Goal: Answer question/provide support: Answer question/provide support

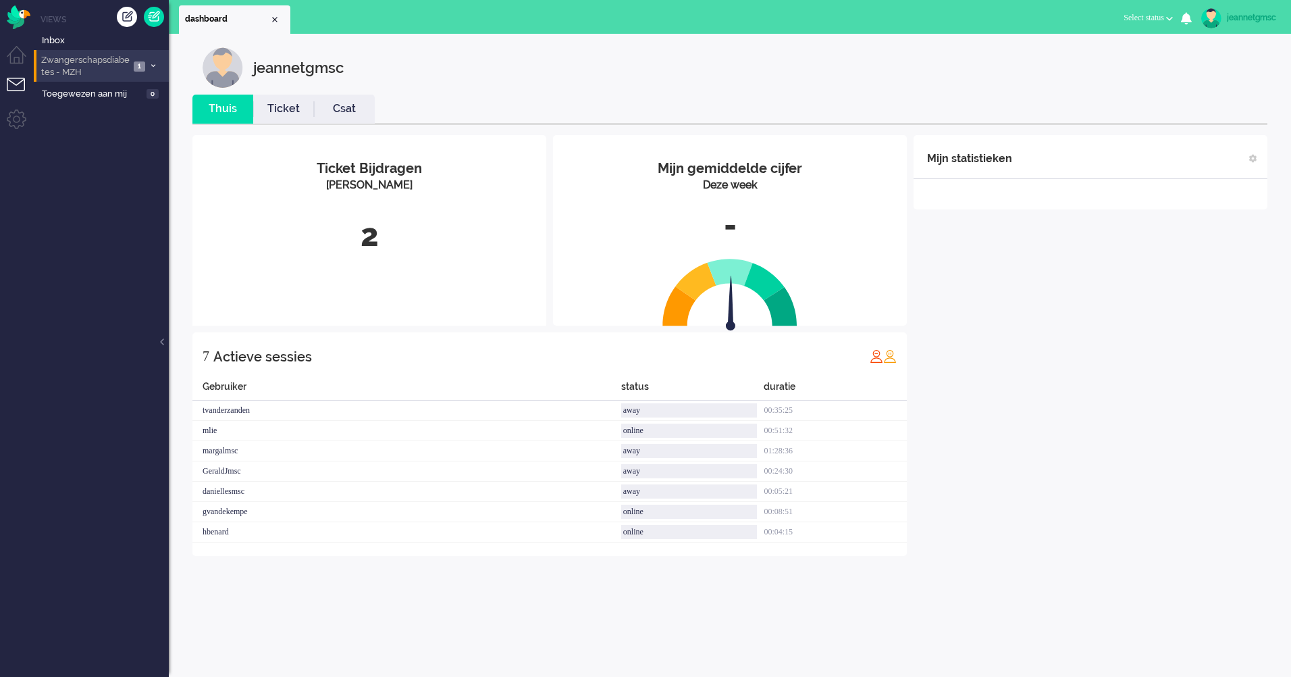
click at [144, 66] on span "1" at bounding box center [139, 66] width 11 height 10
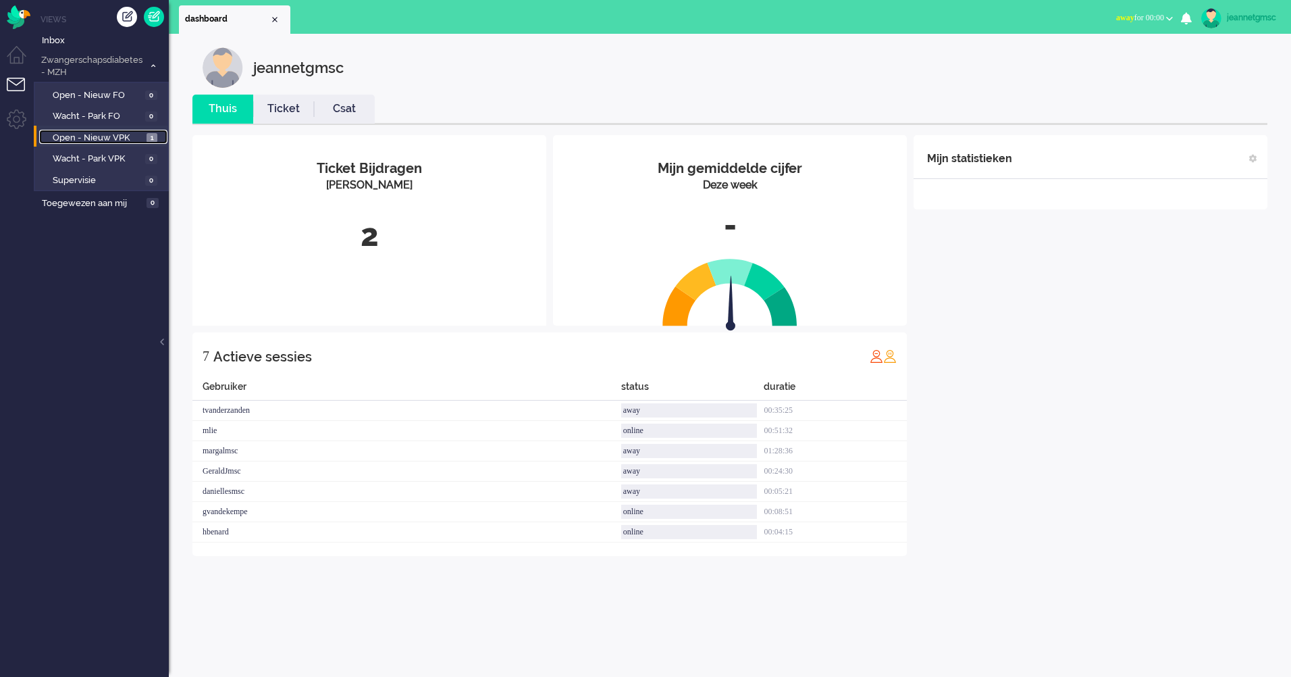
click at [126, 137] on span "Open - Nieuw VPK" at bounding box center [98, 138] width 90 height 13
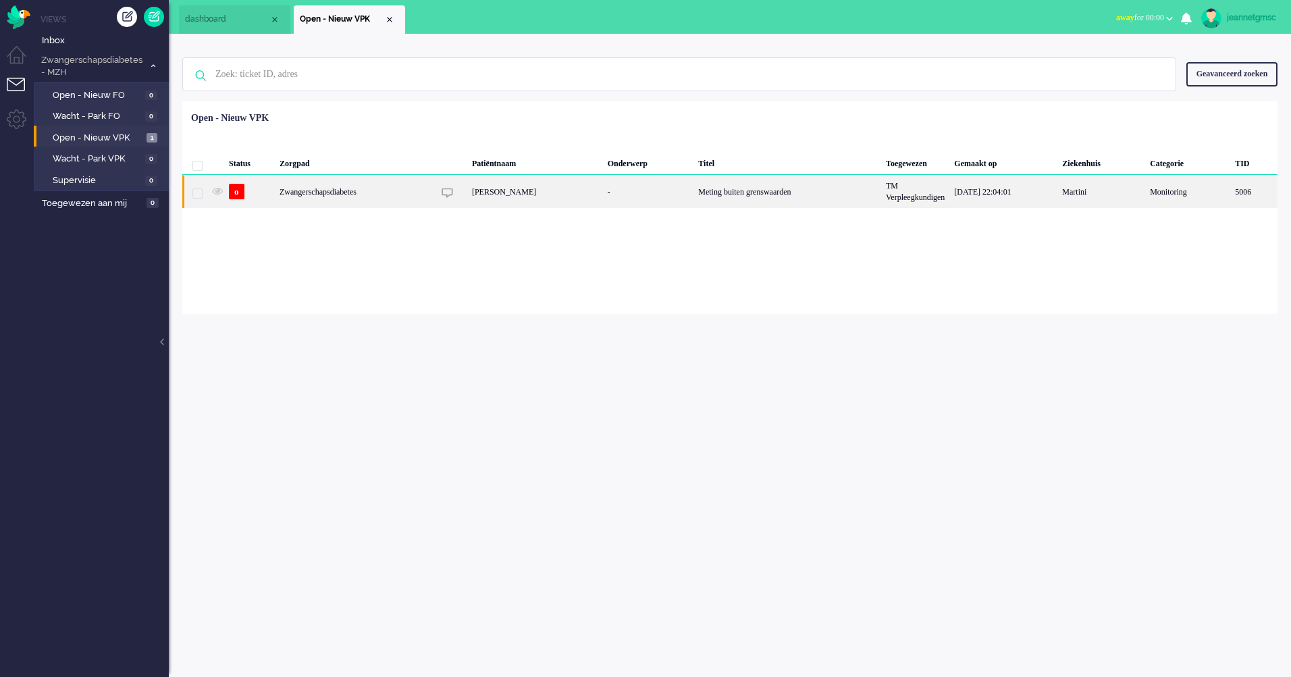
click at [694, 198] on div "Zwangerschapsdiabetes" at bounding box center [788, 191] width 188 height 33
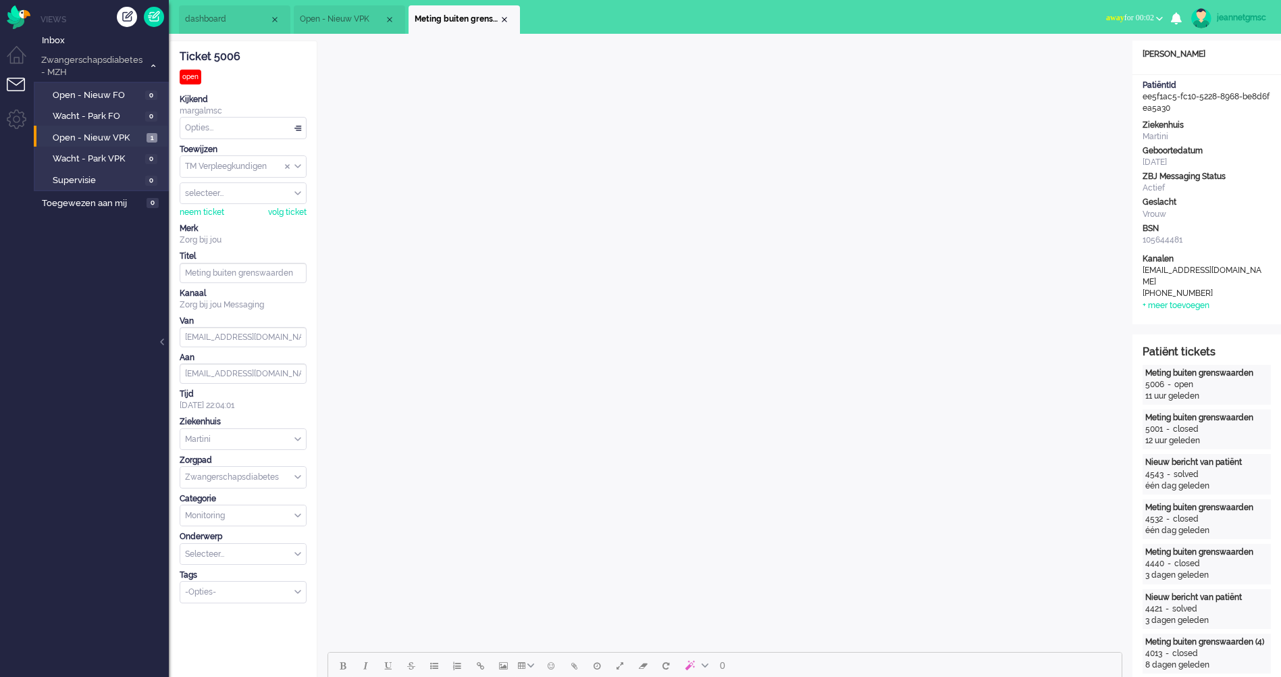
click at [511, 21] on li "Meting buiten grenswaarden" at bounding box center [464, 19] width 111 height 28
click at [503, 20] on div "Close tab" at bounding box center [504, 19] width 11 height 11
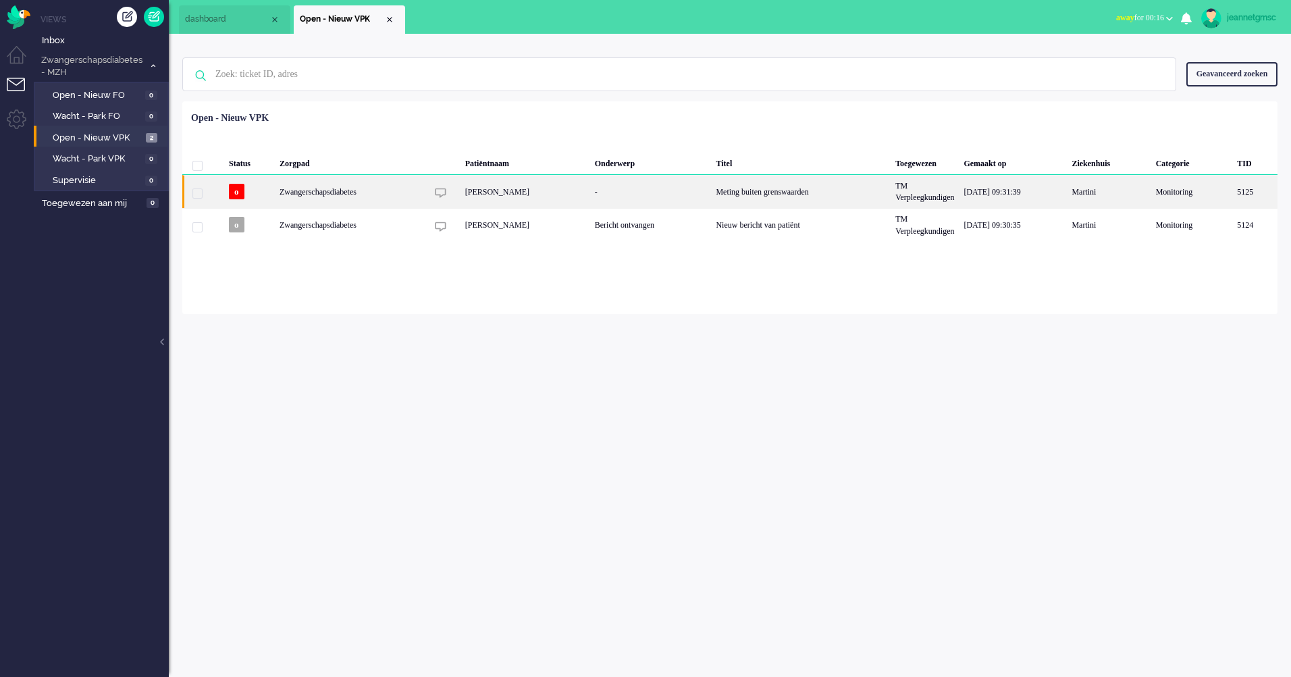
click at [515, 190] on div "[PERSON_NAME]" at bounding box center [526, 191] width 130 height 33
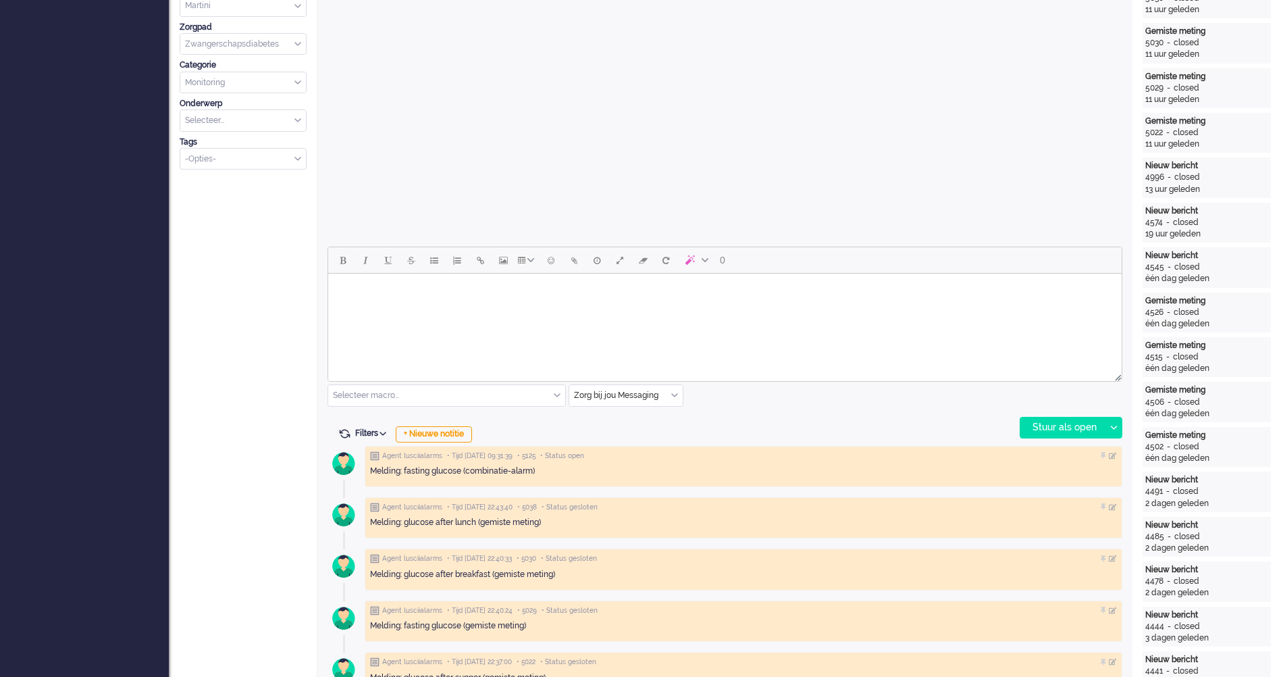
scroll to position [540, 0]
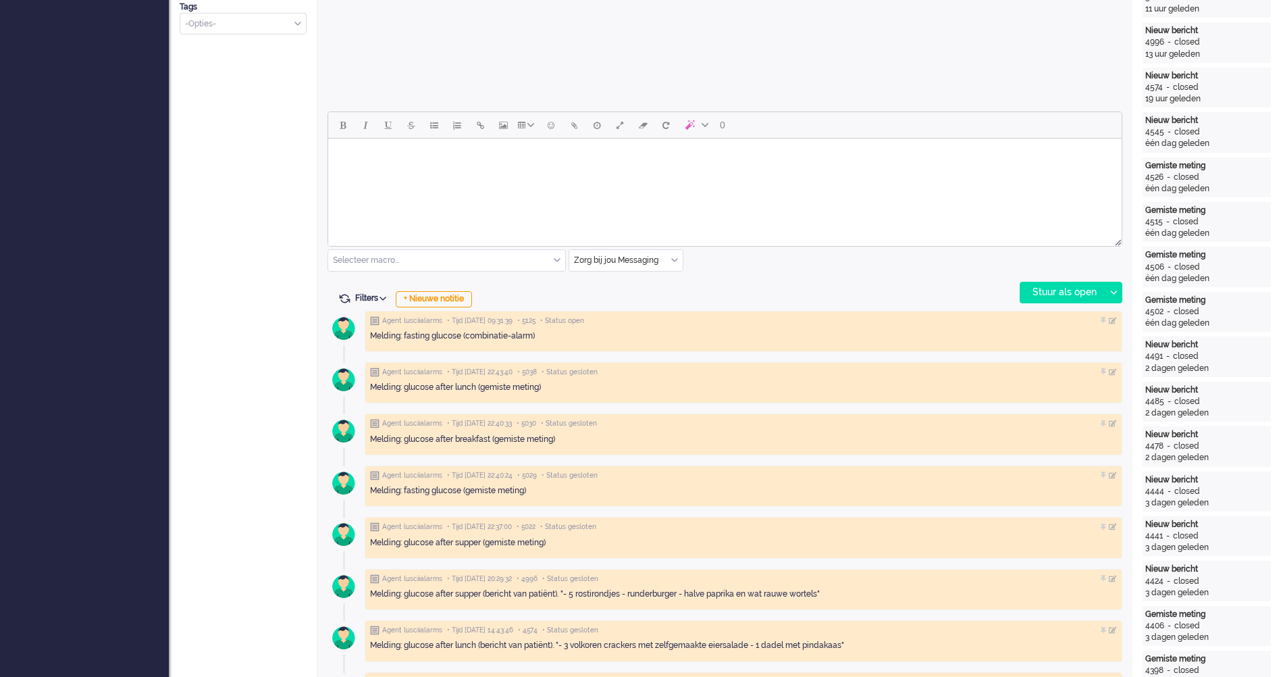
click at [579, 173] on html at bounding box center [725, 155] width 794 height 34
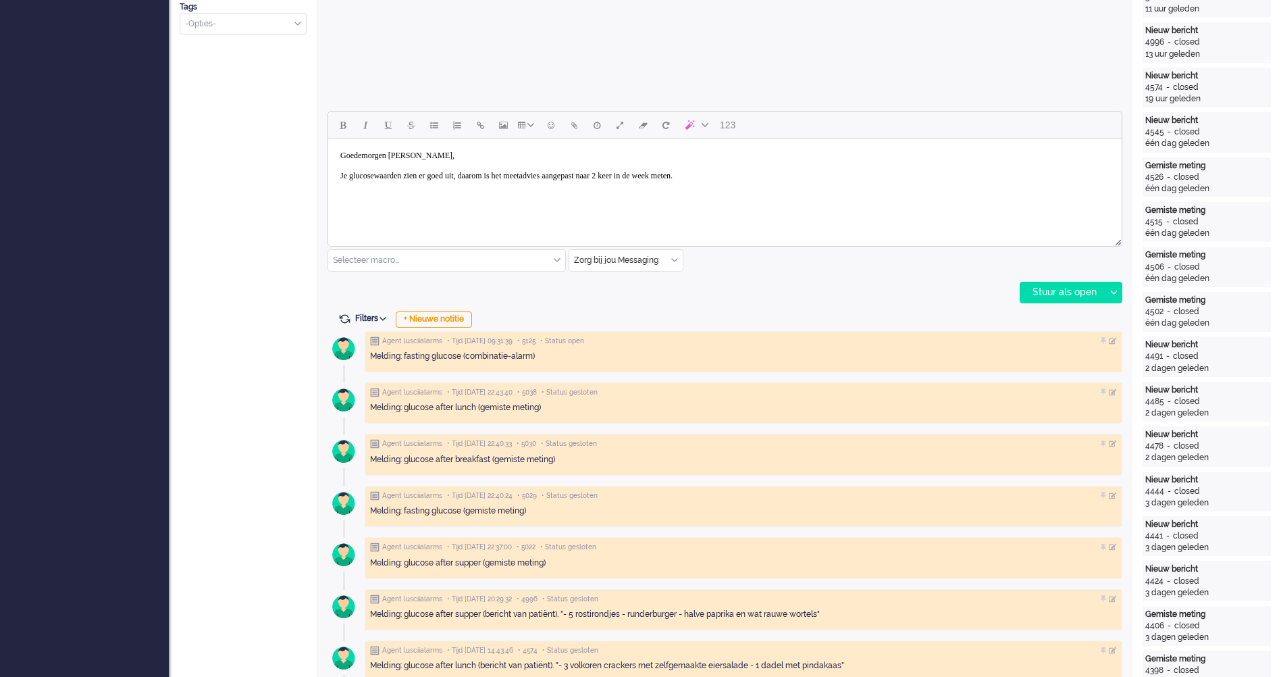
click at [806, 180] on body "Goedemorgen [PERSON_NAME], Je glucosewaarden zien er goed uit, daarom is het me…" at bounding box center [725, 166] width 783 height 44
click at [340, 178] on body "Goedemorgen [PERSON_NAME], Je glucosewaarden zien er goed uit, daarom is het me…" at bounding box center [725, 171] width 783 height 54
click at [647, 201] on body "Goedemorgen [PERSON_NAME], [PERSON_NAME] gaat het met je? Je glucosewaarden zie…" at bounding box center [725, 176] width 783 height 64
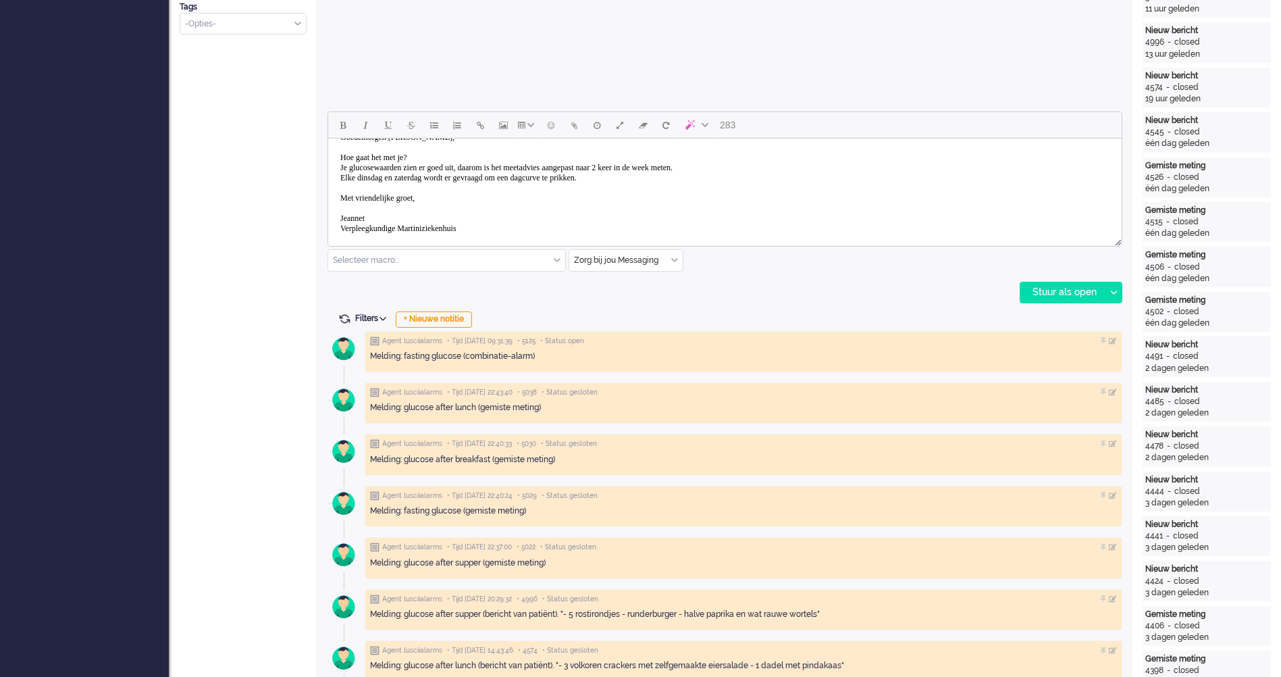
scroll to position [0, 0]
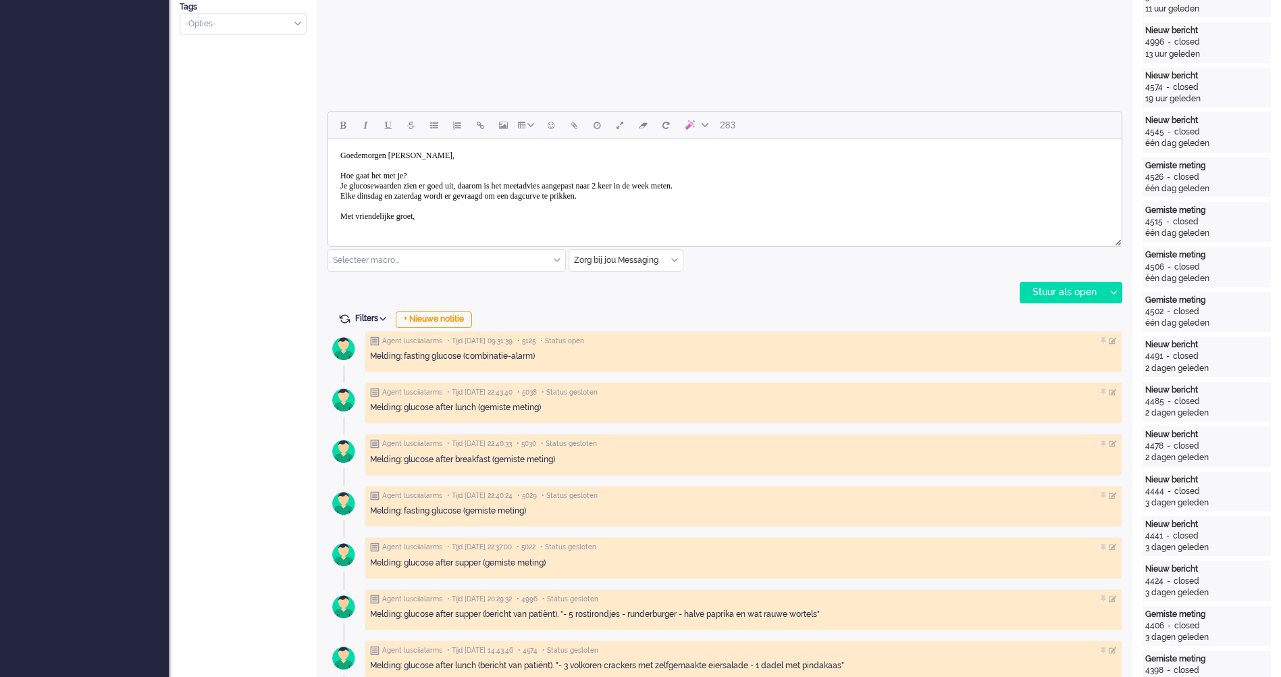
click at [459, 172] on body "Goedemorgen [PERSON_NAME], [PERSON_NAME] gaat het met je? Je glucosewaarden zie…" at bounding box center [725, 201] width 783 height 115
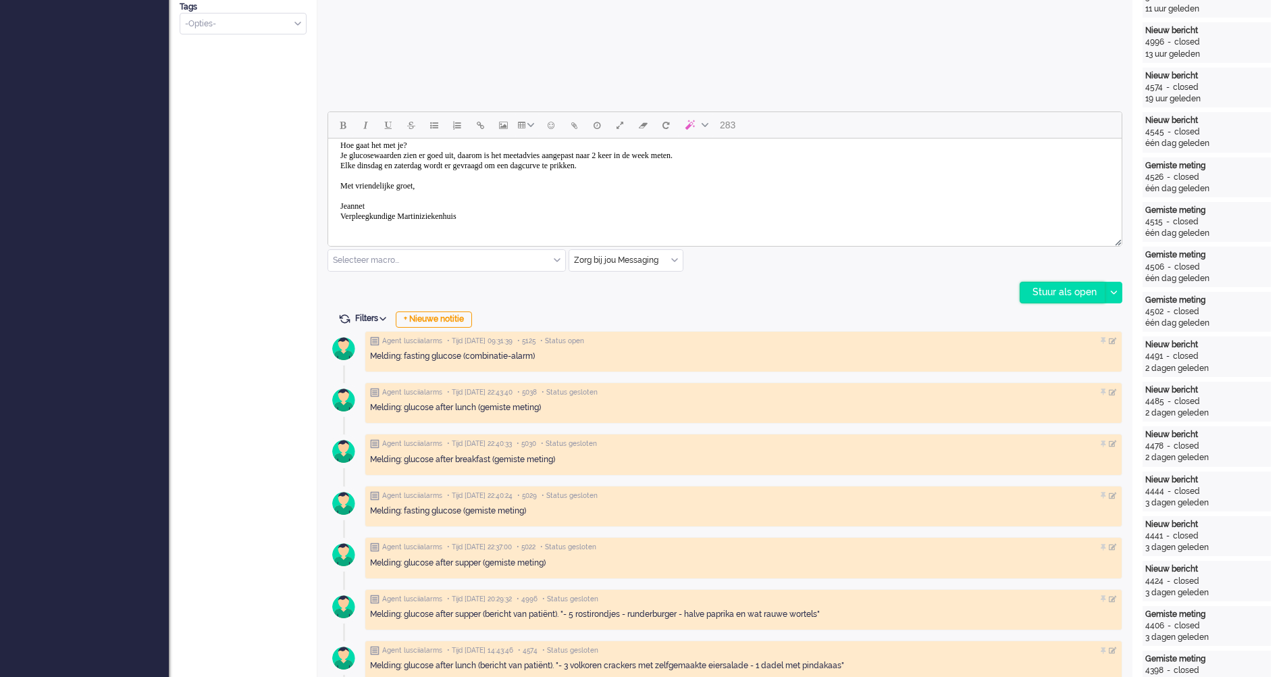
click at [1059, 290] on div "Stuur als open" at bounding box center [1062, 292] width 84 height 20
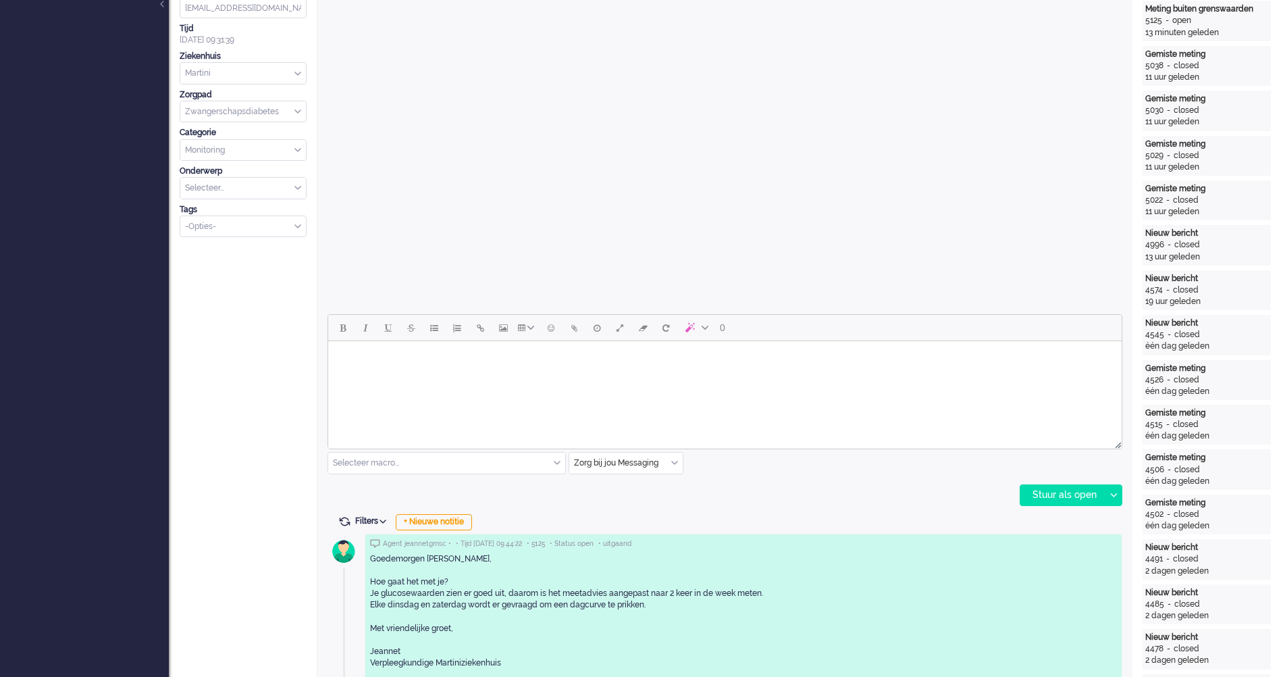
scroll to position [0, 0]
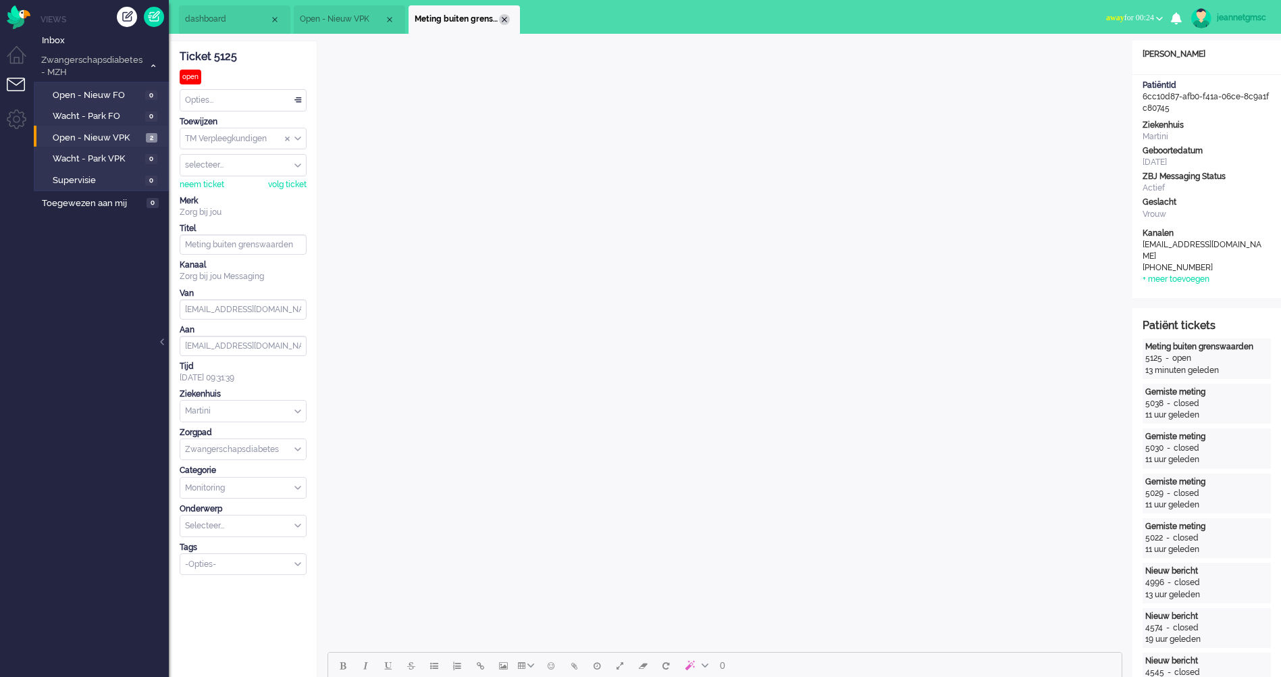
click at [506, 20] on div "Close tab" at bounding box center [504, 19] width 11 height 11
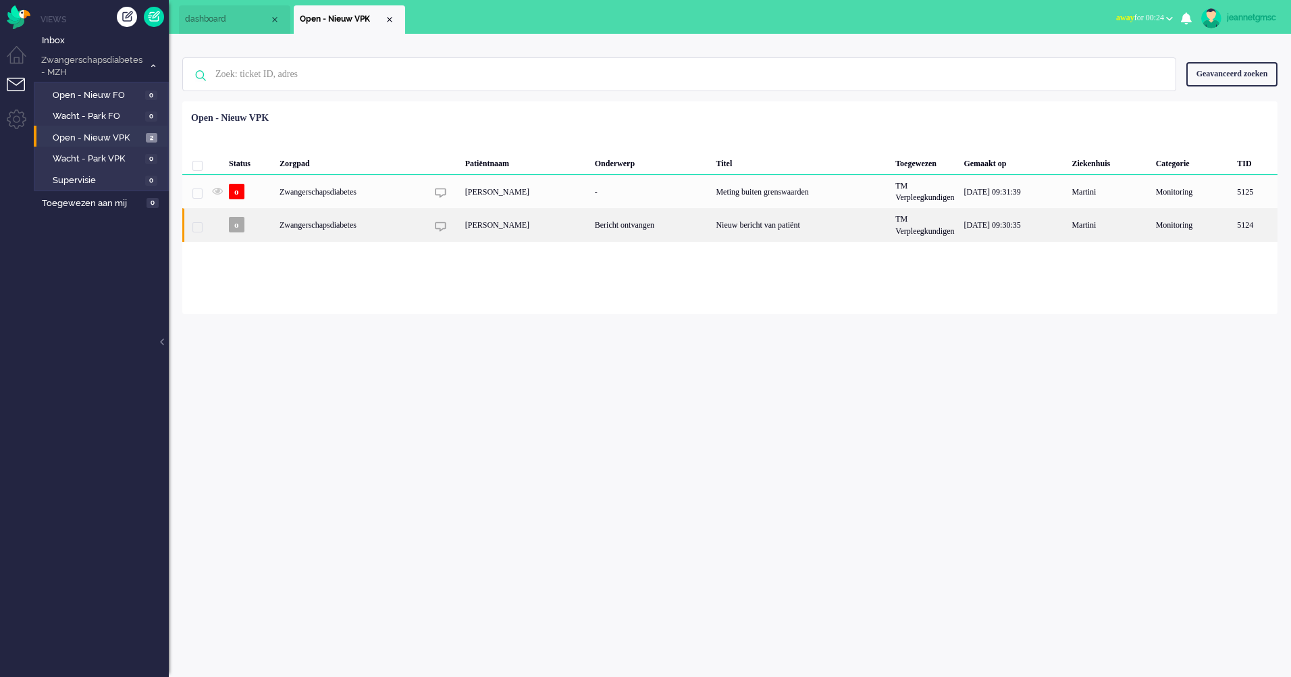
click at [711, 224] on div "Zwangerschapsdiabetes" at bounding box center [801, 224] width 180 height 33
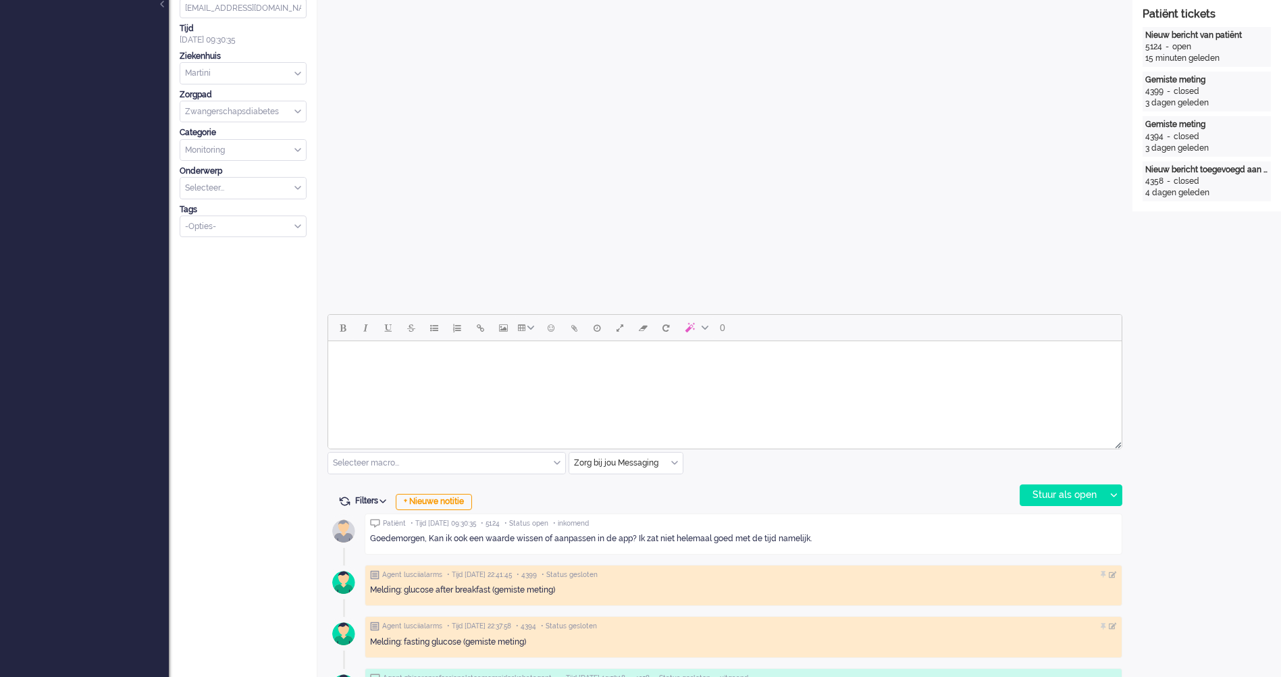
scroll to position [608, 0]
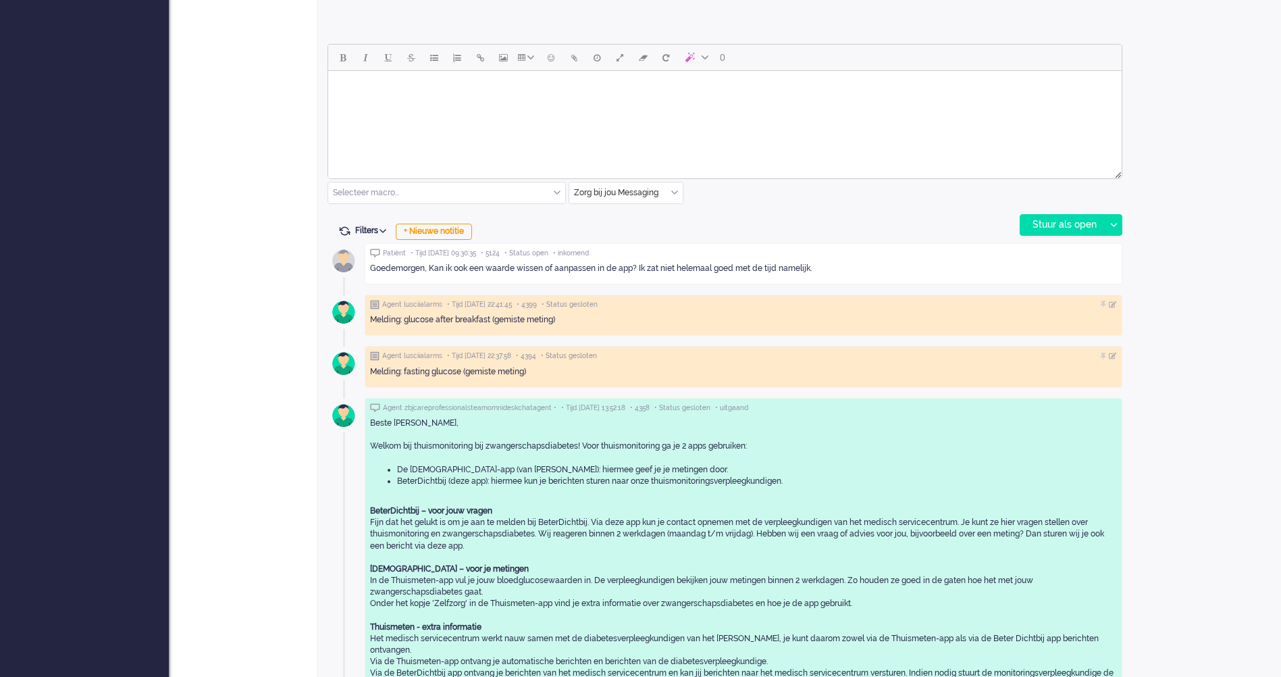
click at [485, 105] on html at bounding box center [725, 88] width 794 height 34
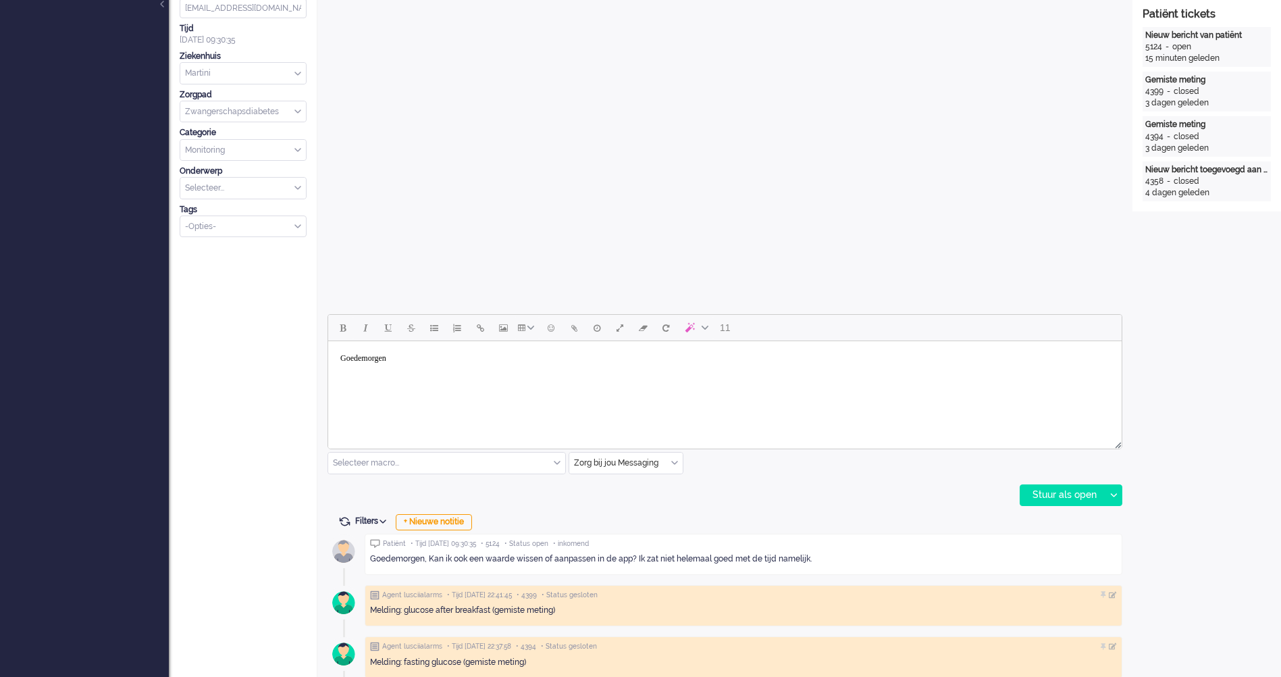
scroll to position [540, 0]
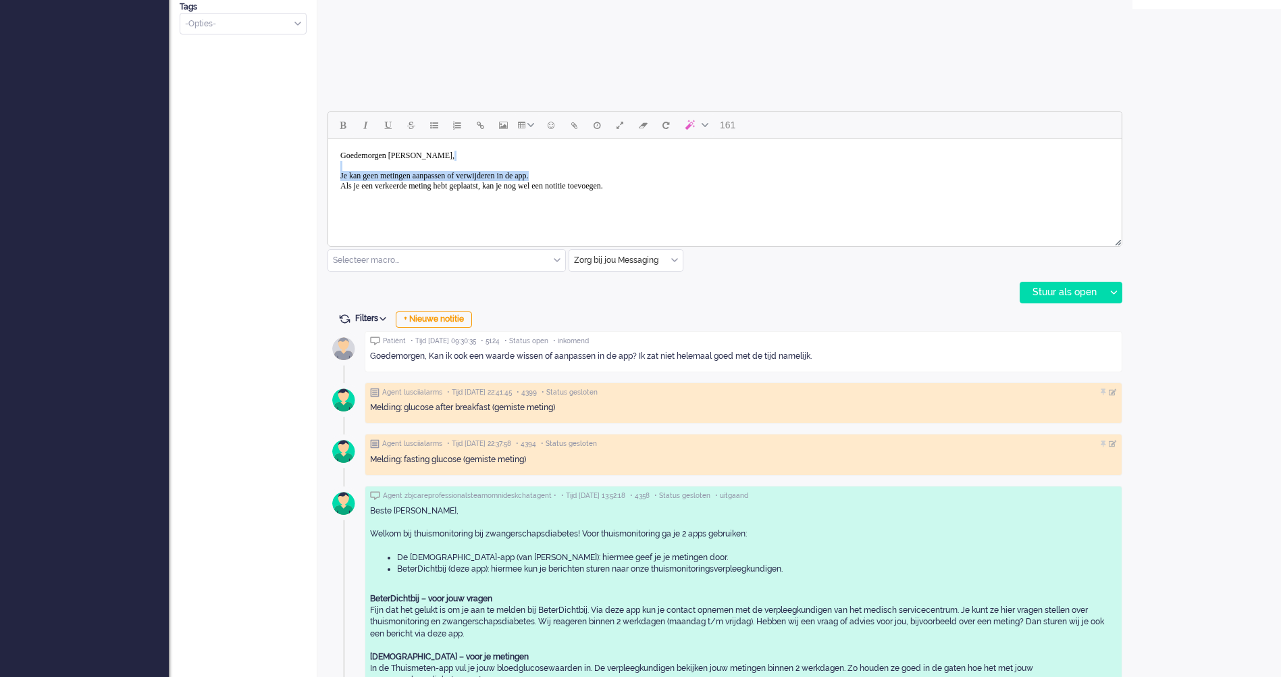
drag, startPoint x: 693, startPoint y: 174, endPoint x: 536, endPoint y: 170, distance: 156.7
click at [536, 170] on body "Goedemorgen [PERSON_NAME], Je kan geen metingen aanpassen of verwijderen in de …" at bounding box center [725, 176] width 783 height 64
drag, startPoint x: 706, startPoint y: 188, endPoint x: 552, endPoint y: 184, distance: 154.7
click at [552, 184] on body "Goedemorgen [PERSON_NAME], Je kan geen metingen aanpassen of verwijderen in de …" at bounding box center [725, 176] width 783 height 64
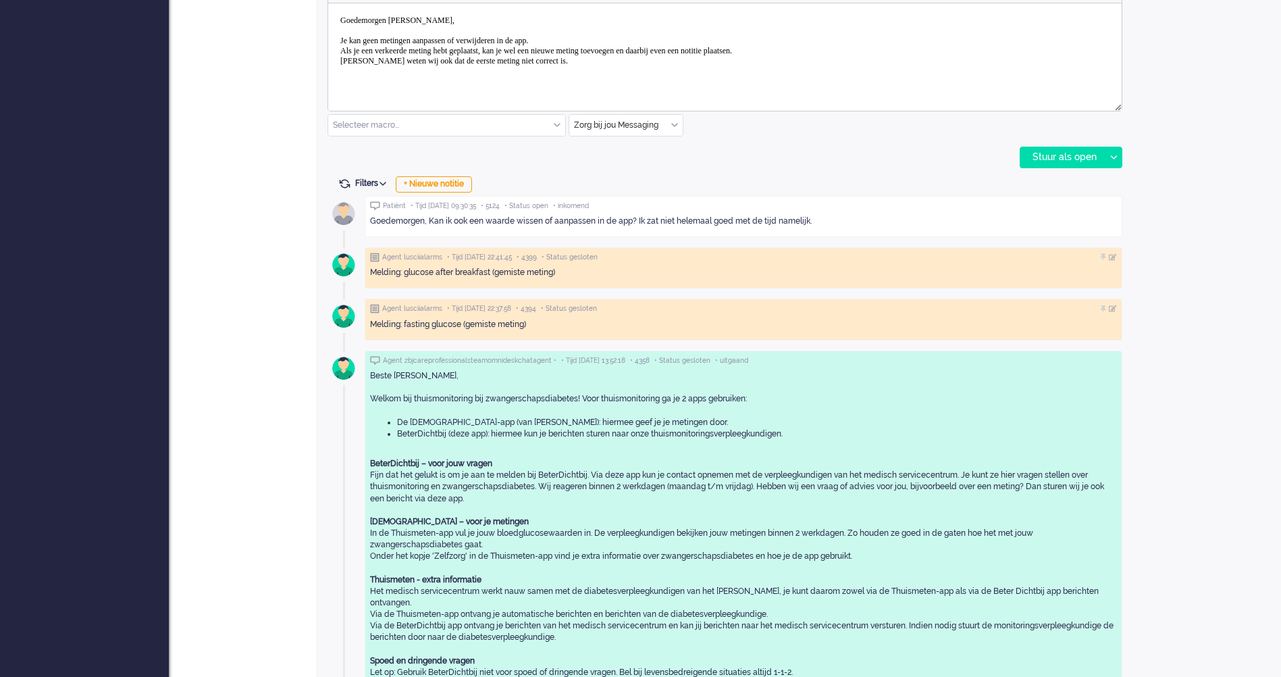
scroll to position [473, 0]
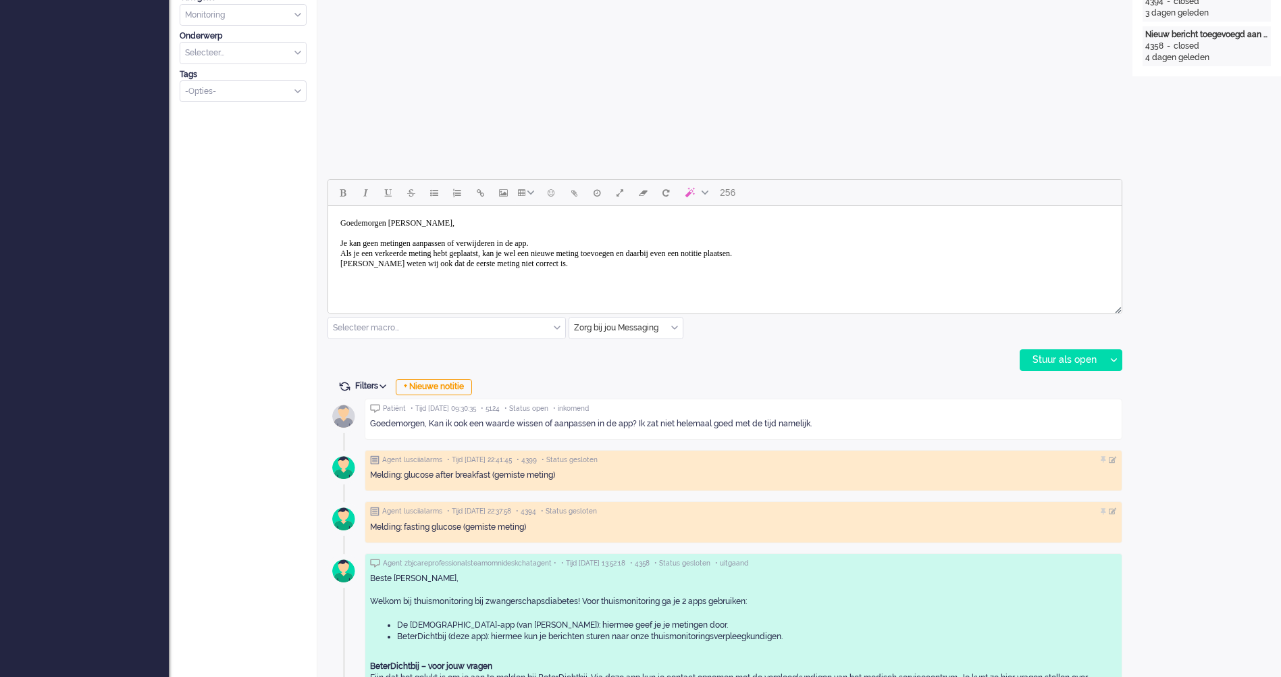
click at [863, 278] on body "Goedemorgen [PERSON_NAME], Je kan geen metingen aanpassen of verwijderen in de …" at bounding box center [725, 248] width 783 height 74
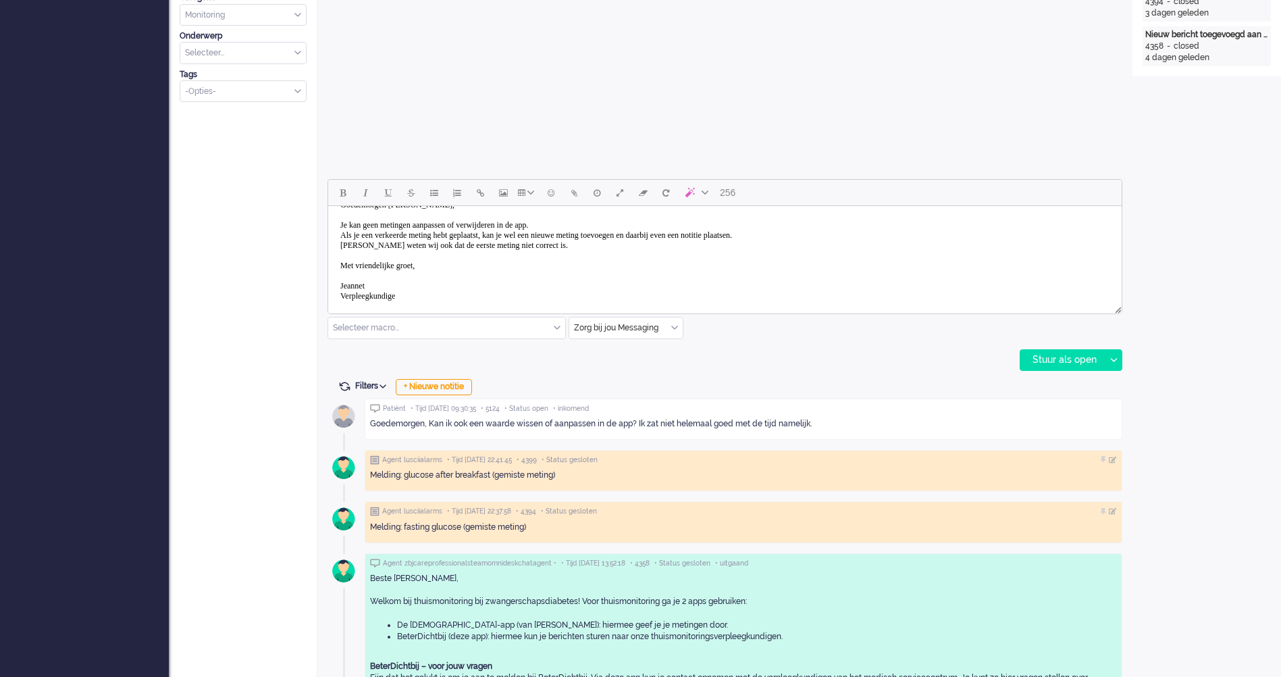
scroll to position [28, 0]
click at [1086, 365] on div "Stuur als open" at bounding box center [1062, 360] width 84 height 20
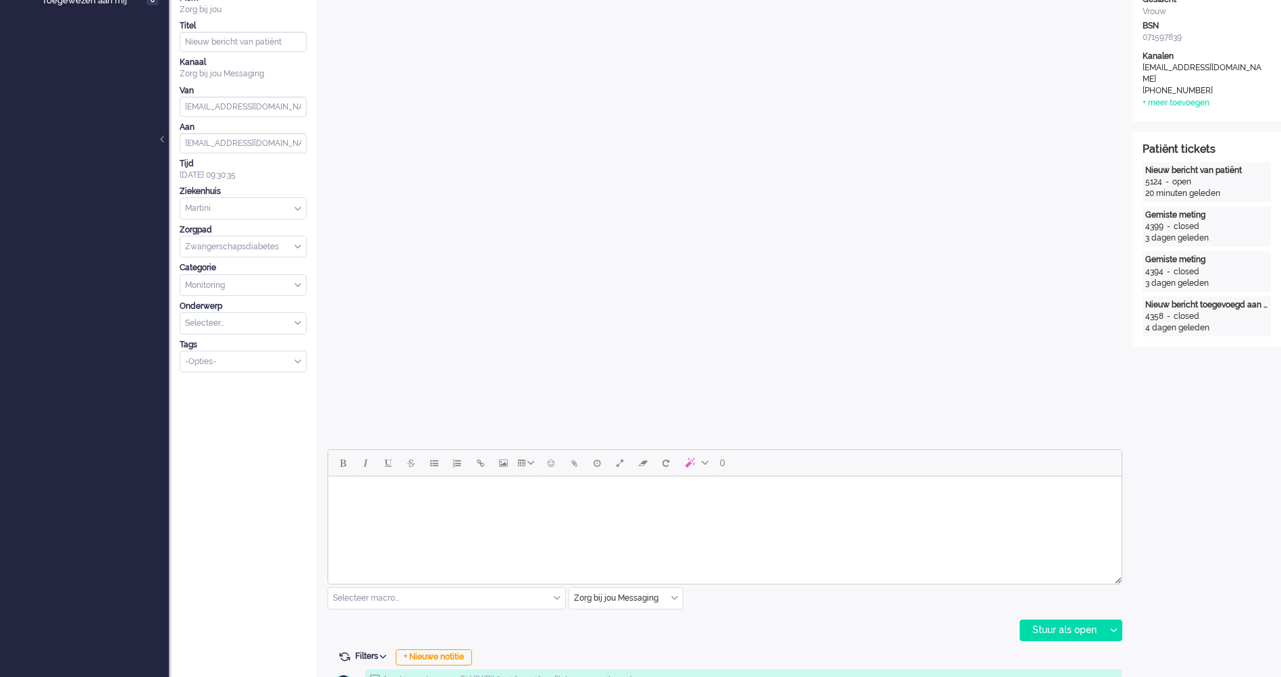
scroll to position [0, 0]
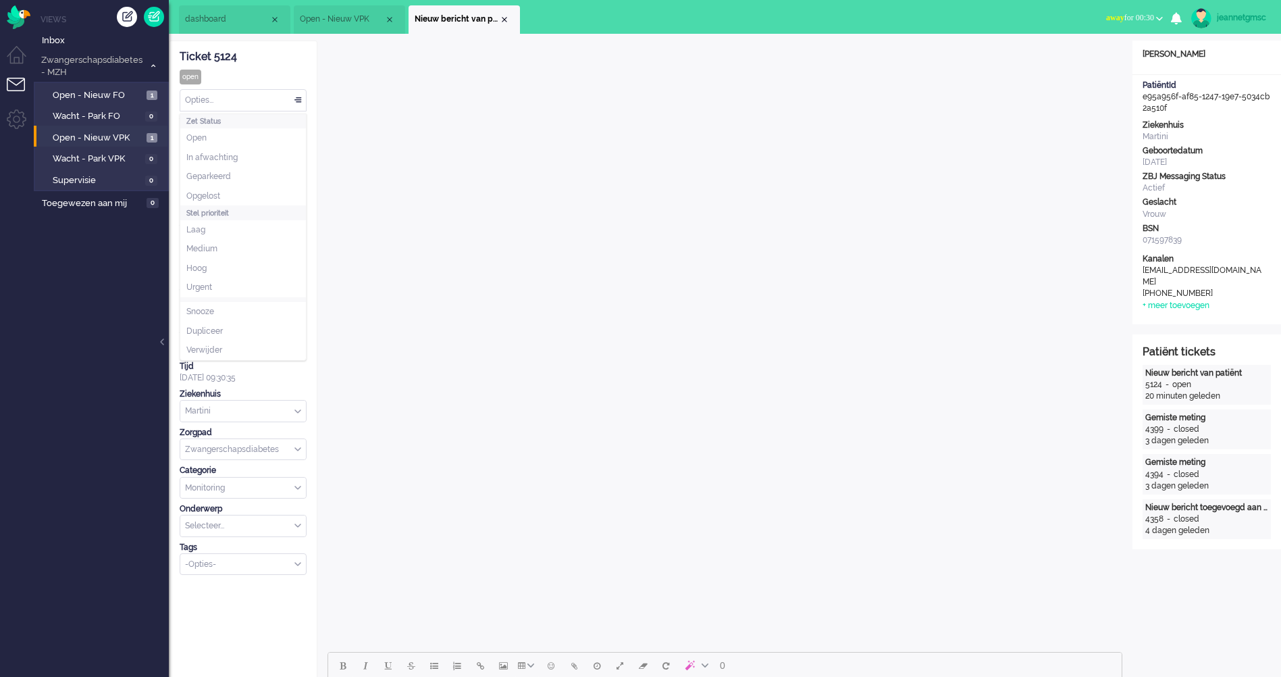
click at [249, 97] on div "Opties..." at bounding box center [243, 100] width 126 height 21
click at [224, 194] on li "Opgelost" at bounding box center [243, 196] width 126 height 20
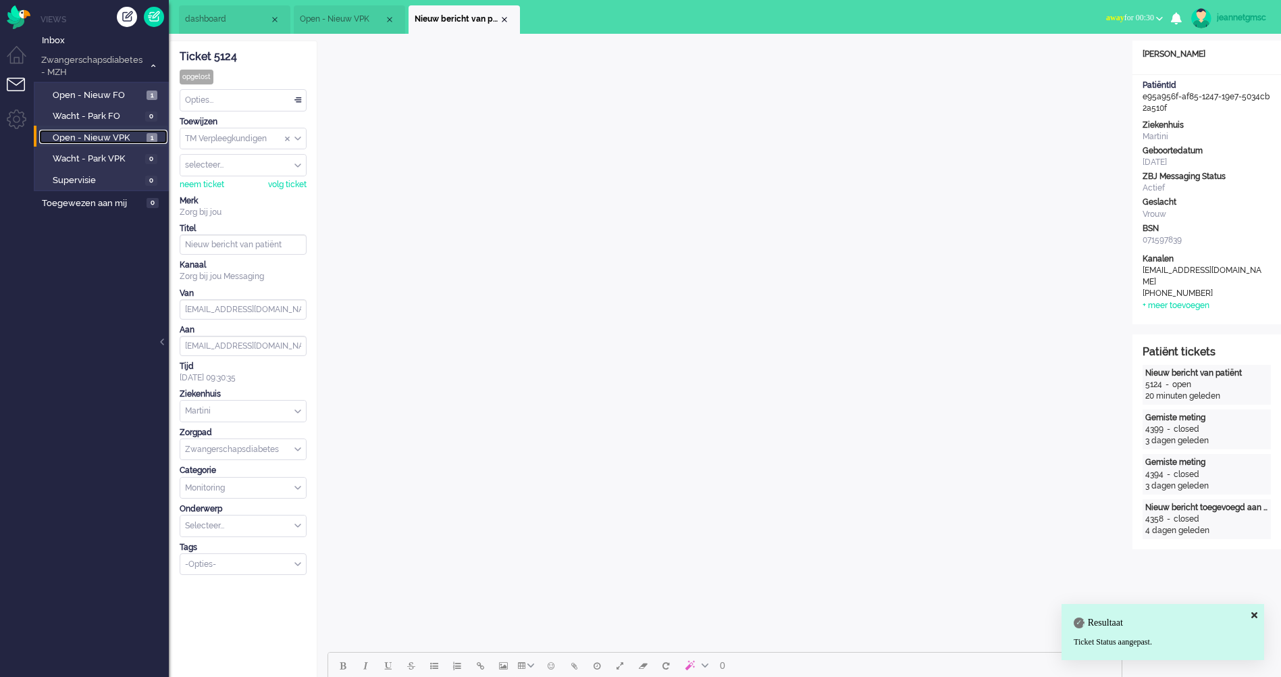
click at [134, 134] on span "Open - Nieuw VPK" at bounding box center [98, 138] width 90 height 13
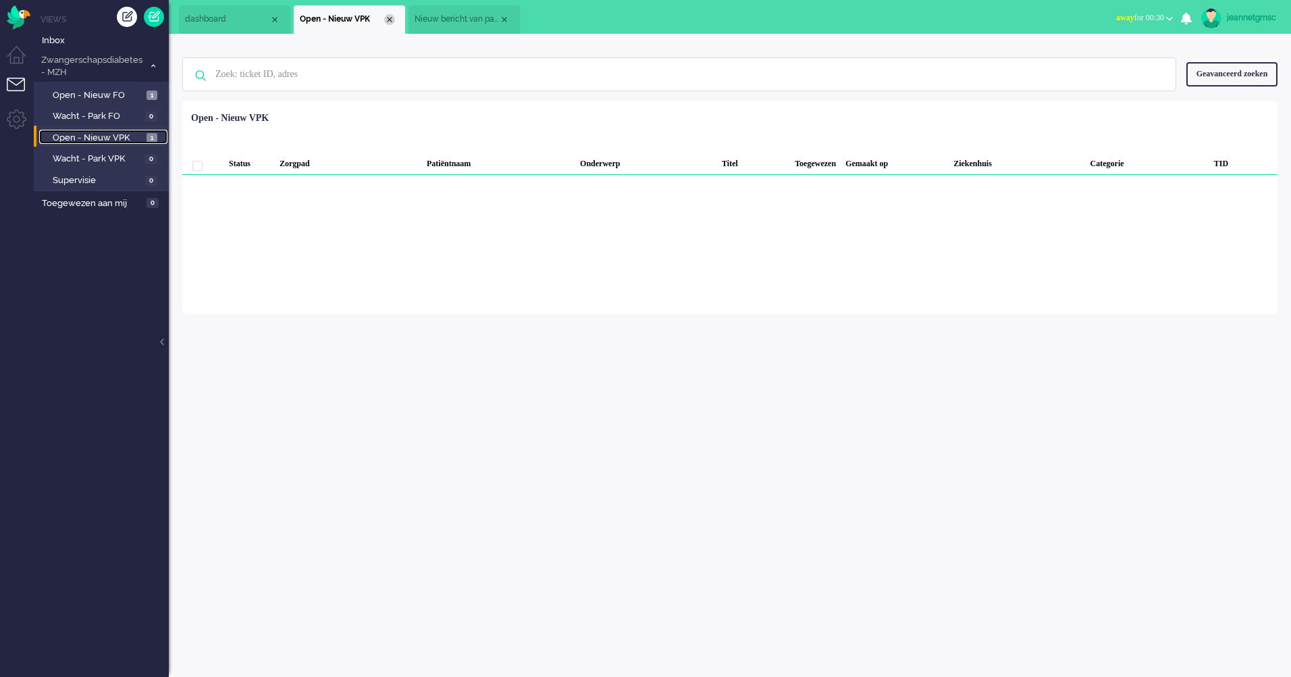
click at [388, 20] on div "Close tab" at bounding box center [389, 19] width 11 height 11
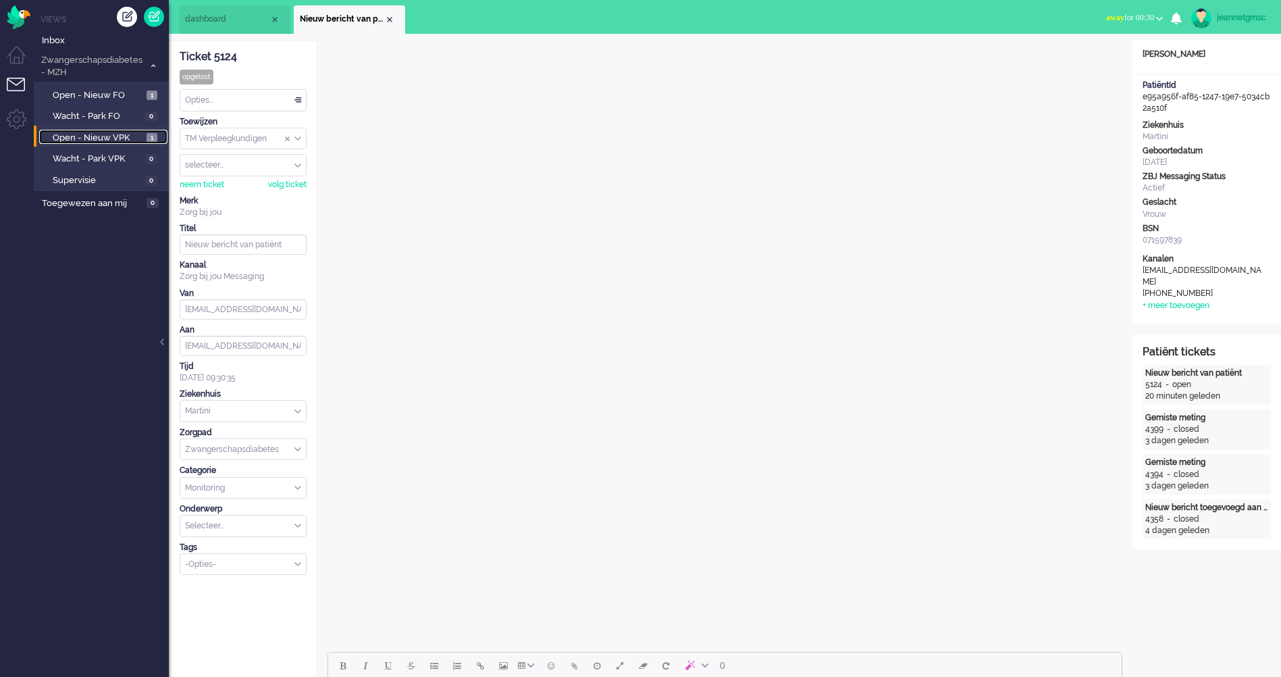
click at [388, 20] on div "Close tab" at bounding box center [389, 19] width 11 height 11
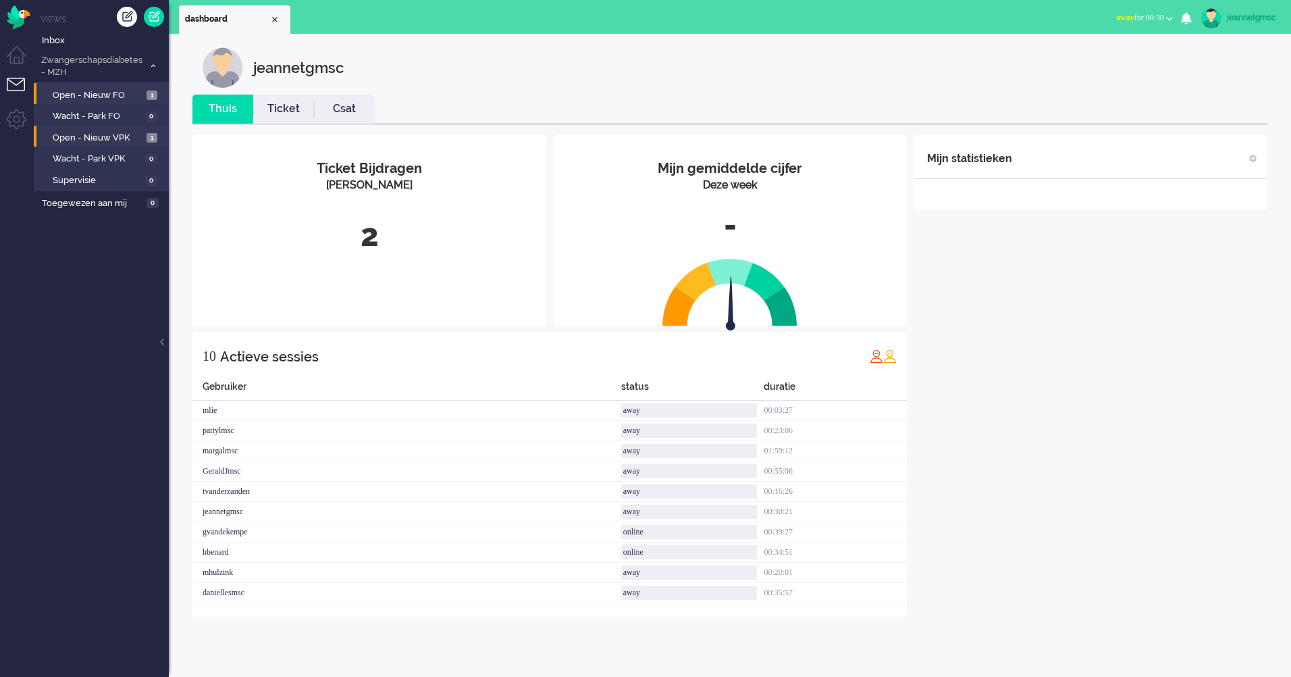
click at [95, 85] on li "Open - Nieuw FO 1" at bounding box center [101, 94] width 134 height 22
click at [100, 90] on span "Open - Nieuw FO" at bounding box center [98, 95] width 90 height 13
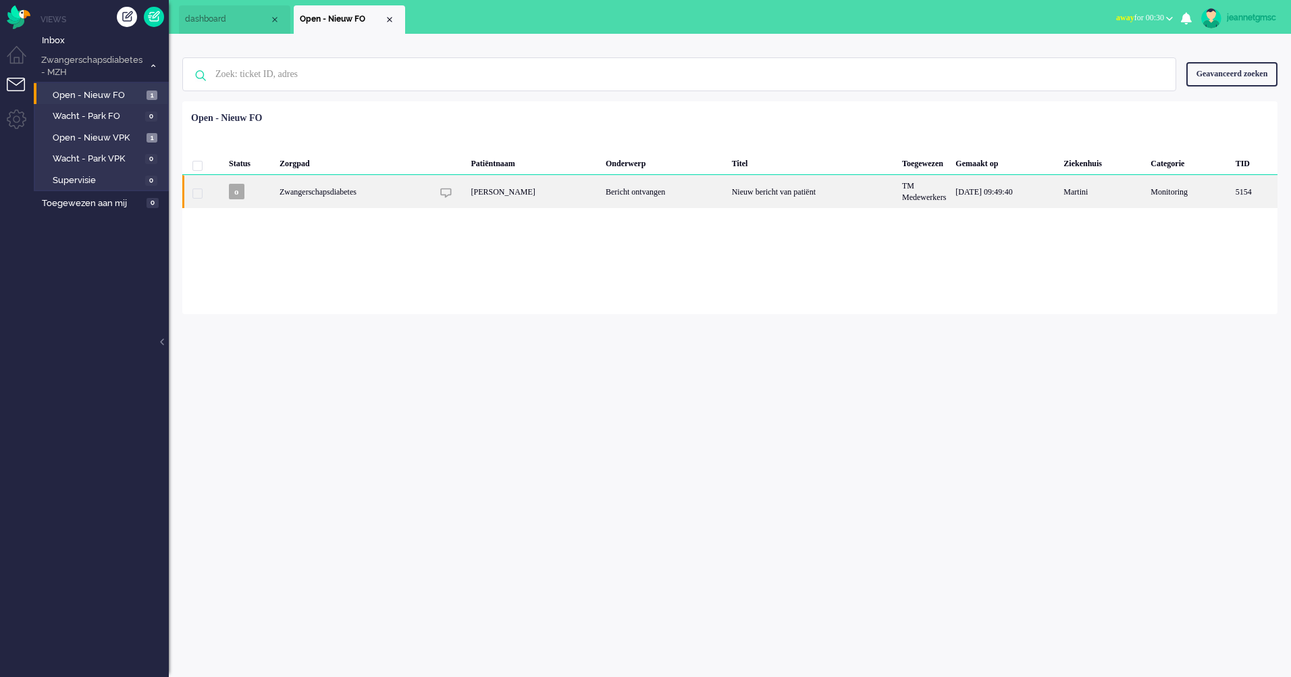
click at [531, 201] on div "[PERSON_NAME]" at bounding box center [533, 191] width 135 height 33
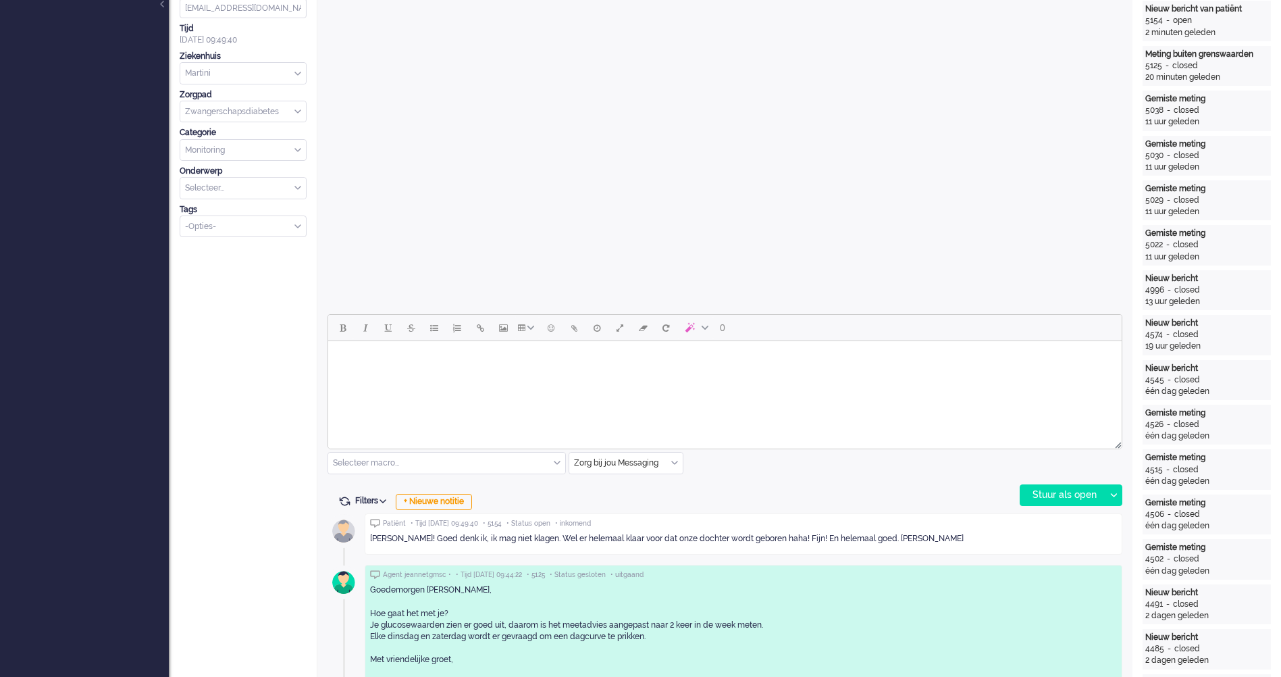
scroll to position [405, 0]
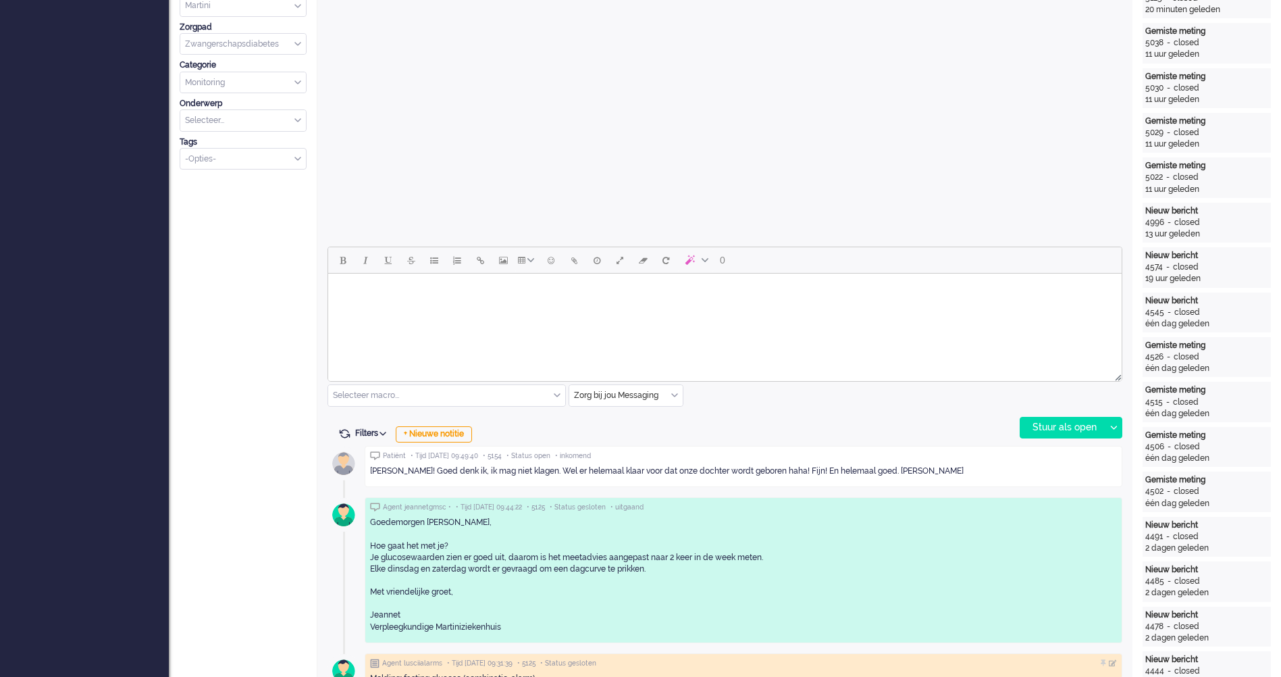
drag, startPoint x: 502, startPoint y: 322, endPoint x: 477, endPoint y: 313, distance: 27.1
click at [502, 308] on html at bounding box center [725, 291] width 794 height 34
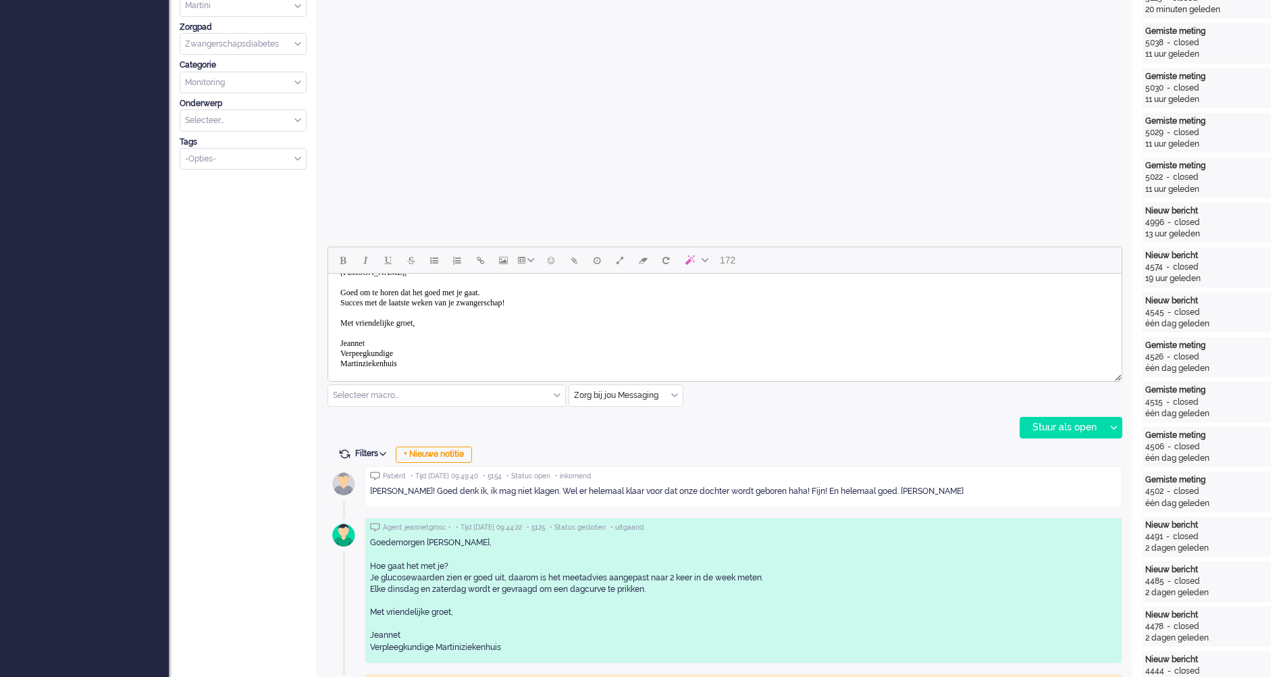
scroll to position [0, 0]
click at [487, 340] on body "Hoi [PERSON_NAME], Goed om te horen dat het goed met je gaat. Succes met de laa…" at bounding box center [725, 336] width 783 height 115
click at [1058, 427] on div "Stuur als open" at bounding box center [1062, 427] width 84 height 20
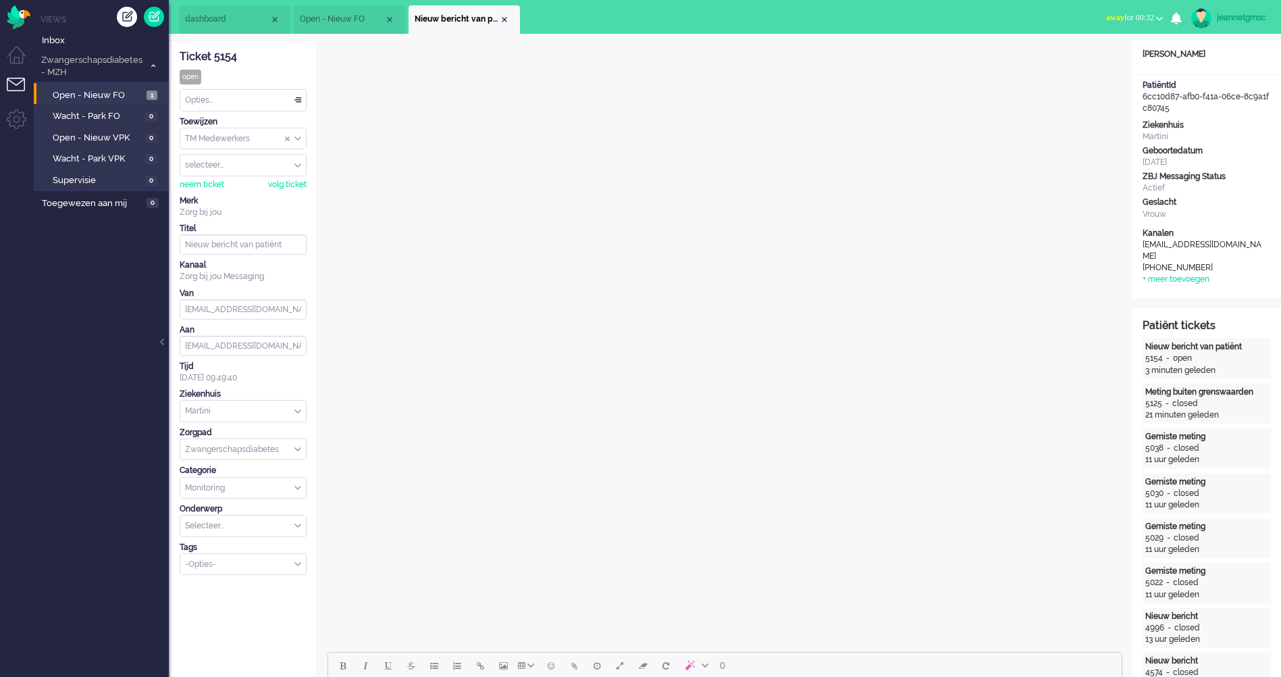
click at [215, 99] on div "Opties..." at bounding box center [243, 100] width 126 height 21
click at [230, 193] on li "Opgelost" at bounding box center [243, 196] width 126 height 20
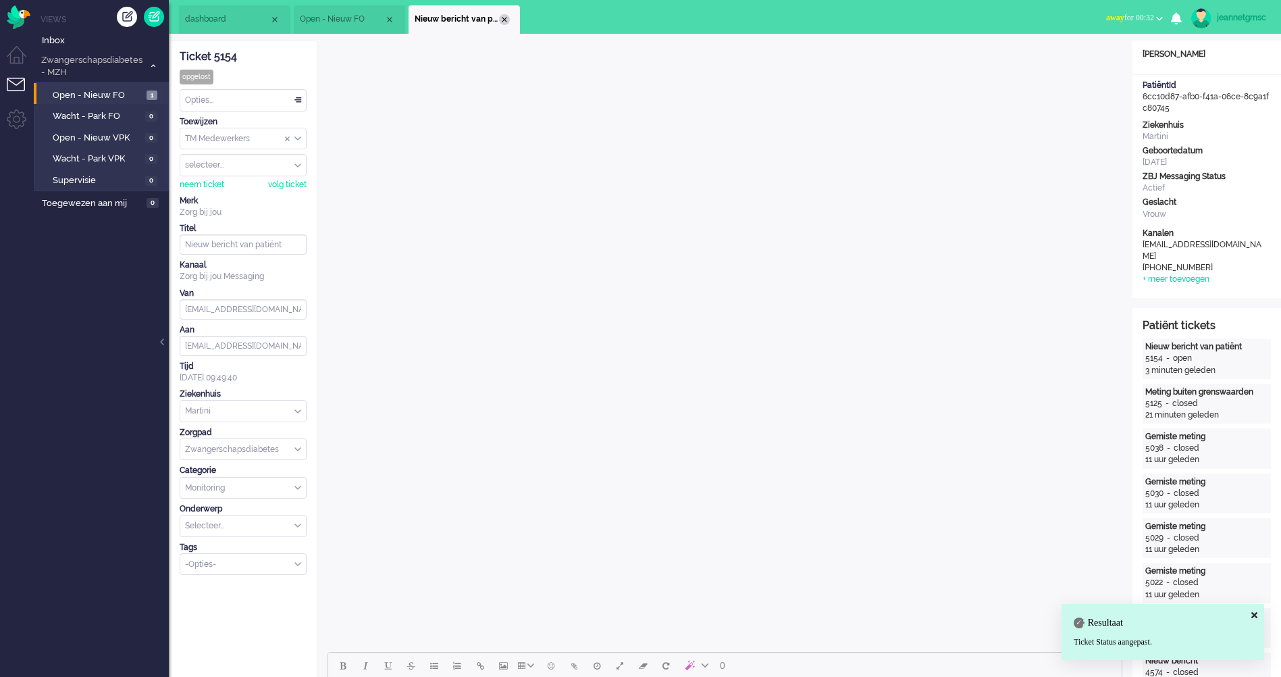
click at [505, 22] on div "Close tab" at bounding box center [504, 19] width 11 height 11
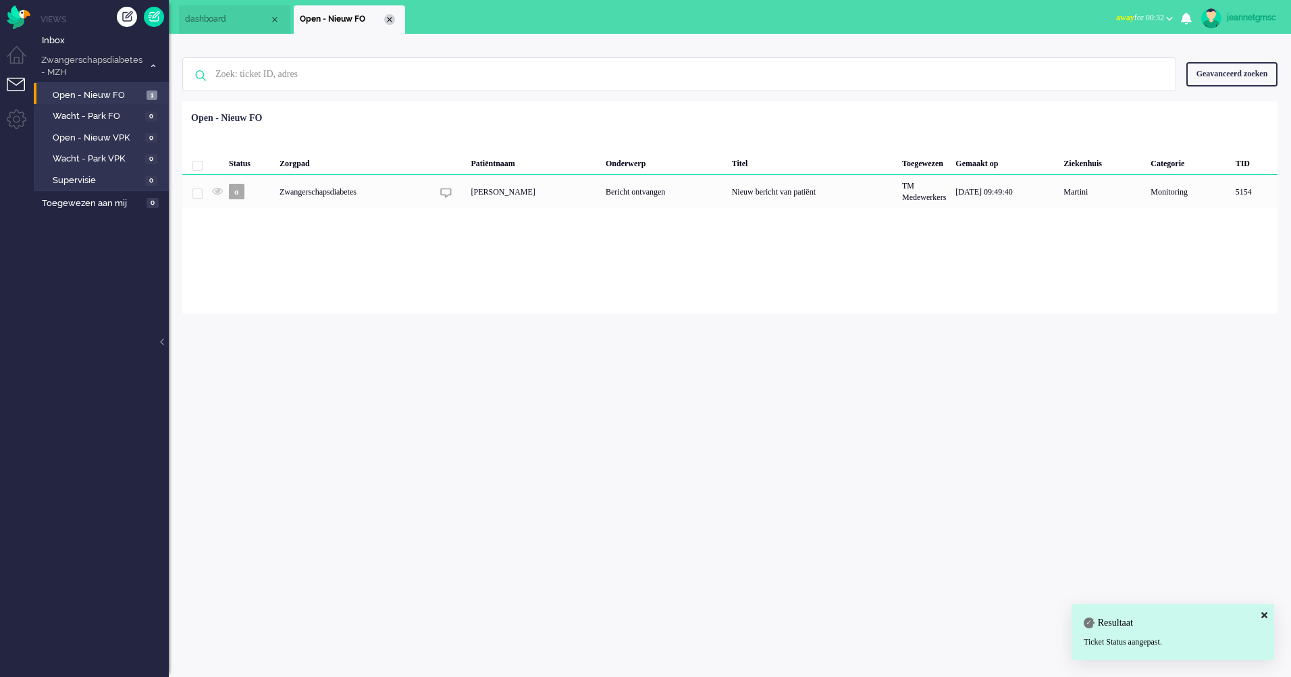
click at [389, 24] on div "Close tab" at bounding box center [389, 19] width 11 height 11
